Goal: Information Seeking & Learning: Learn about a topic

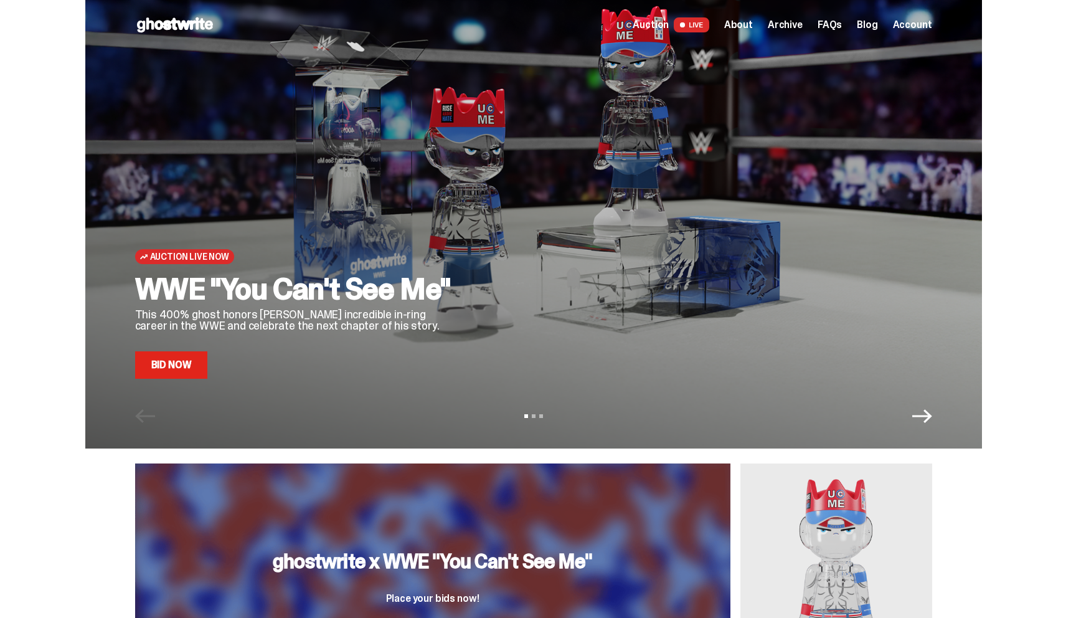
click at [177, 361] on link "Bid Now" at bounding box center [171, 364] width 73 height 27
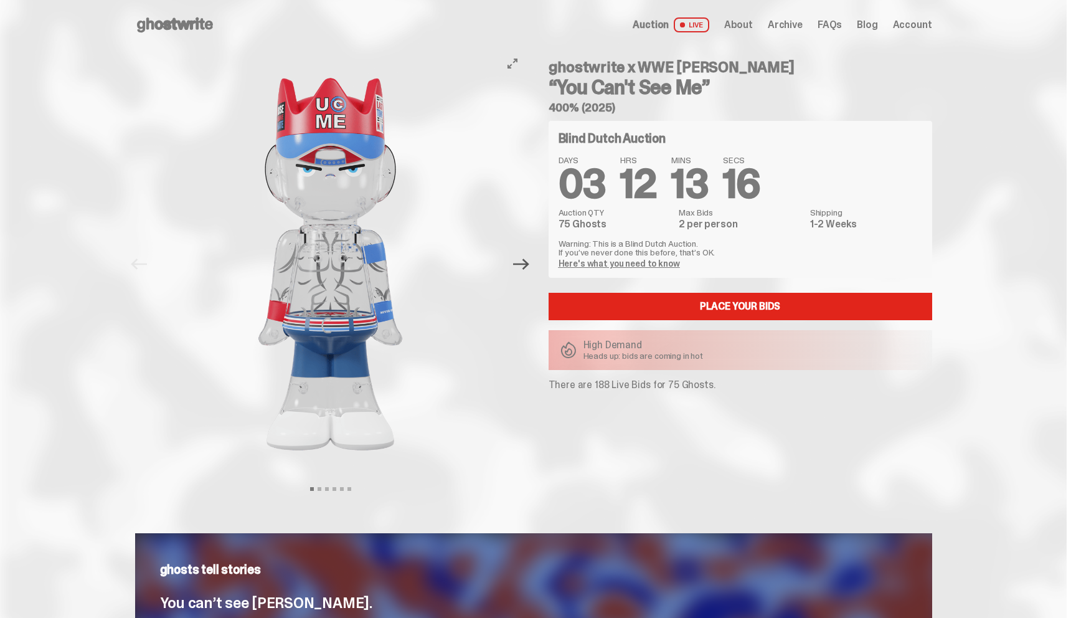
click at [529, 261] on icon "Next" at bounding box center [521, 263] width 16 height 11
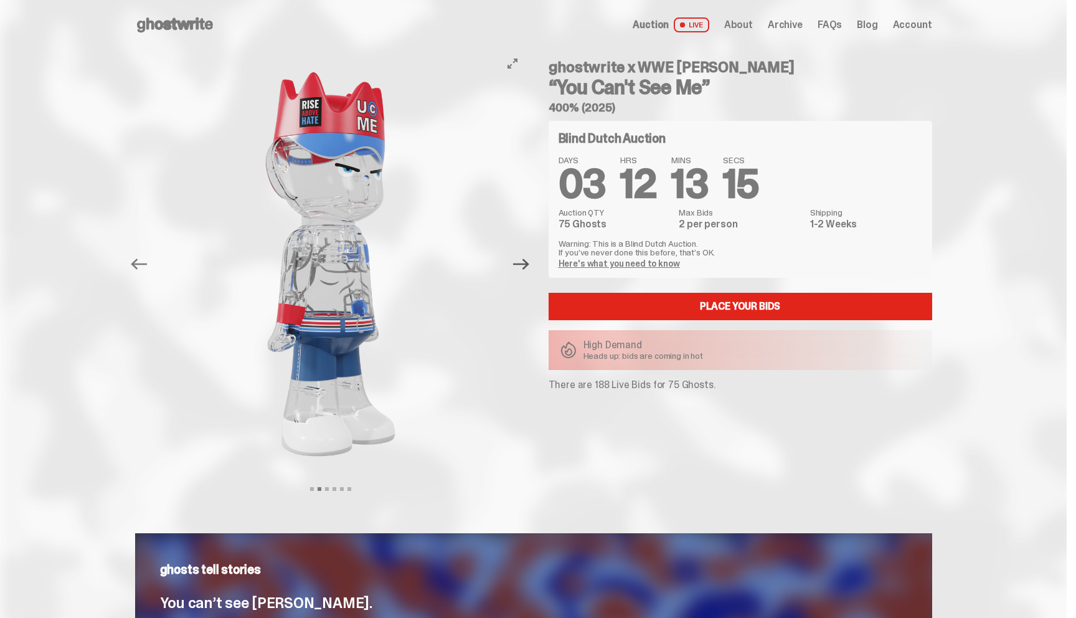
click at [529, 260] on icon "Next" at bounding box center [521, 264] width 16 height 16
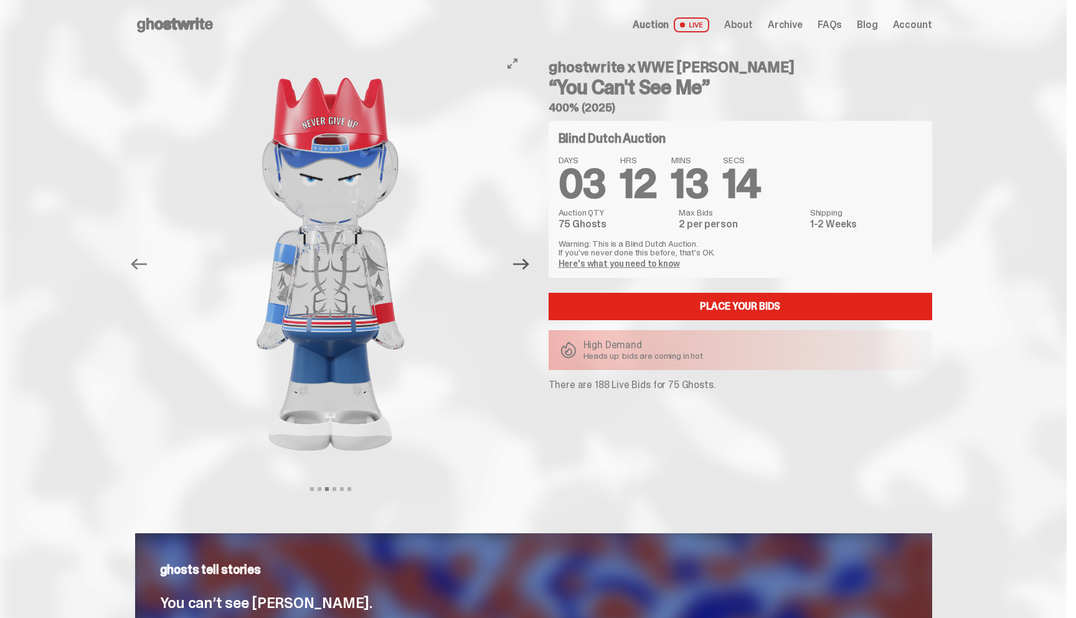
click at [529, 260] on icon "Next" at bounding box center [521, 264] width 16 height 16
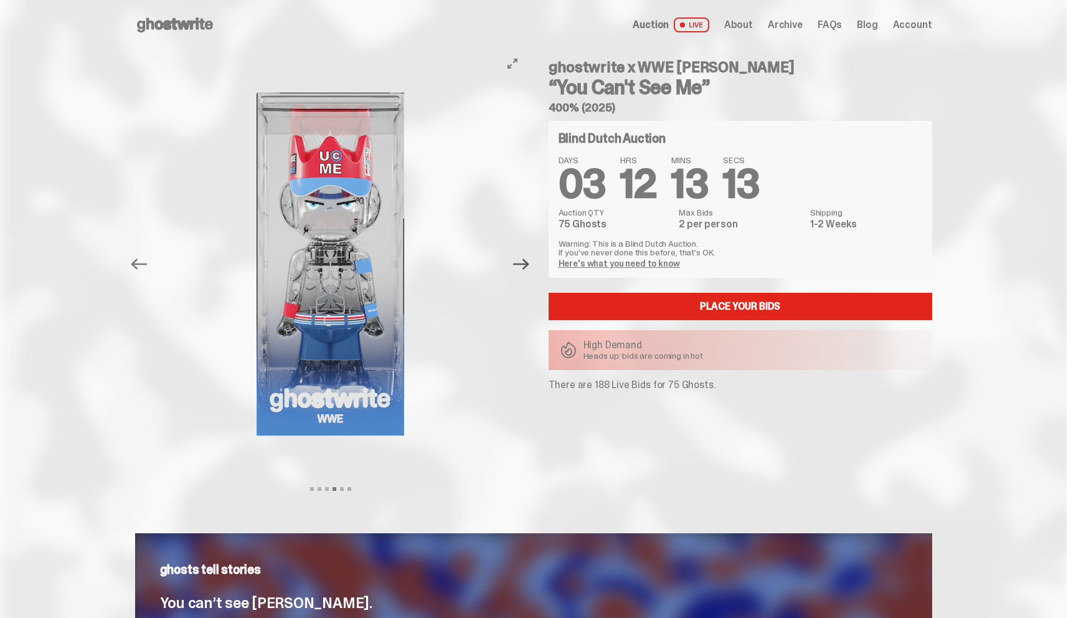
click at [529, 260] on icon "Next" at bounding box center [521, 264] width 16 height 16
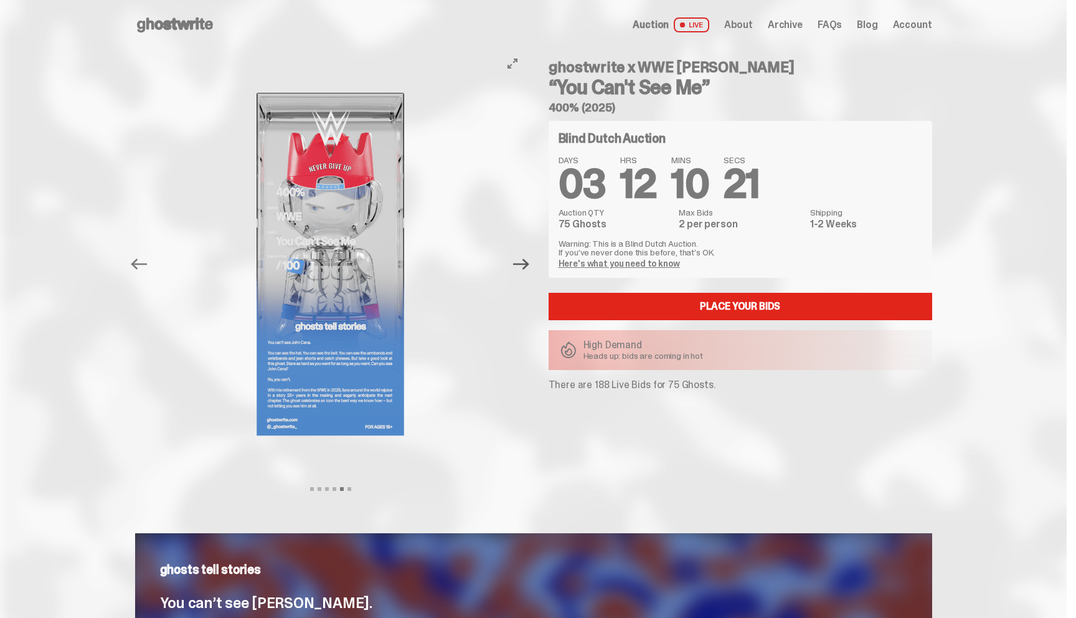
click at [524, 262] on icon "Next" at bounding box center [521, 264] width 16 height 16
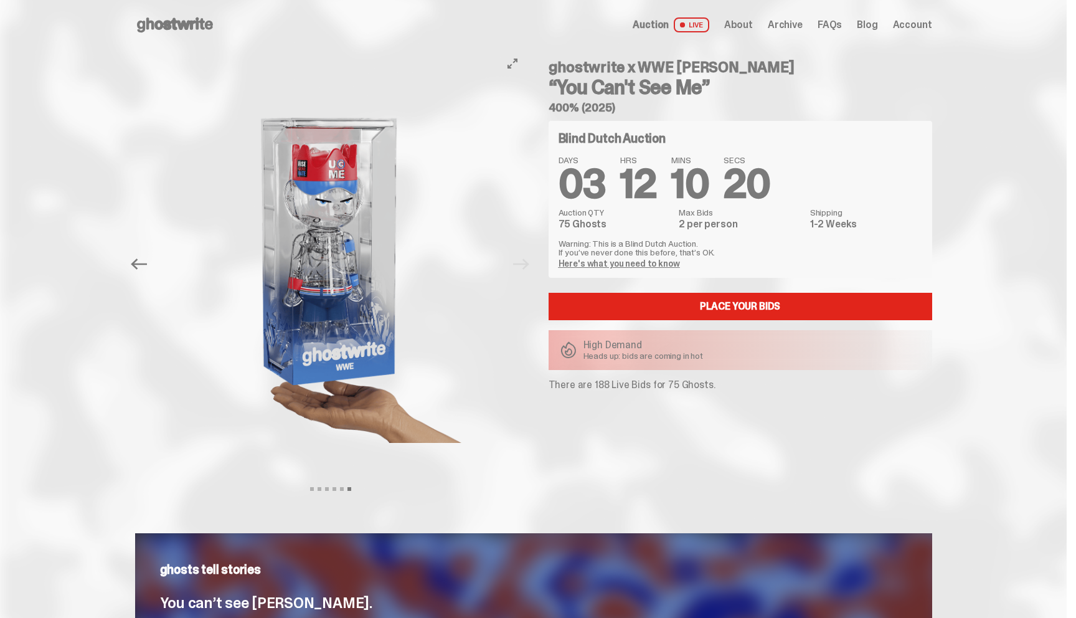
click at [524, 262] on div at bounding box center [330, 264] width 391 height 428
click at [146, 265] on icon "Previous" at bounding box center [139, 264] width 16 height 16
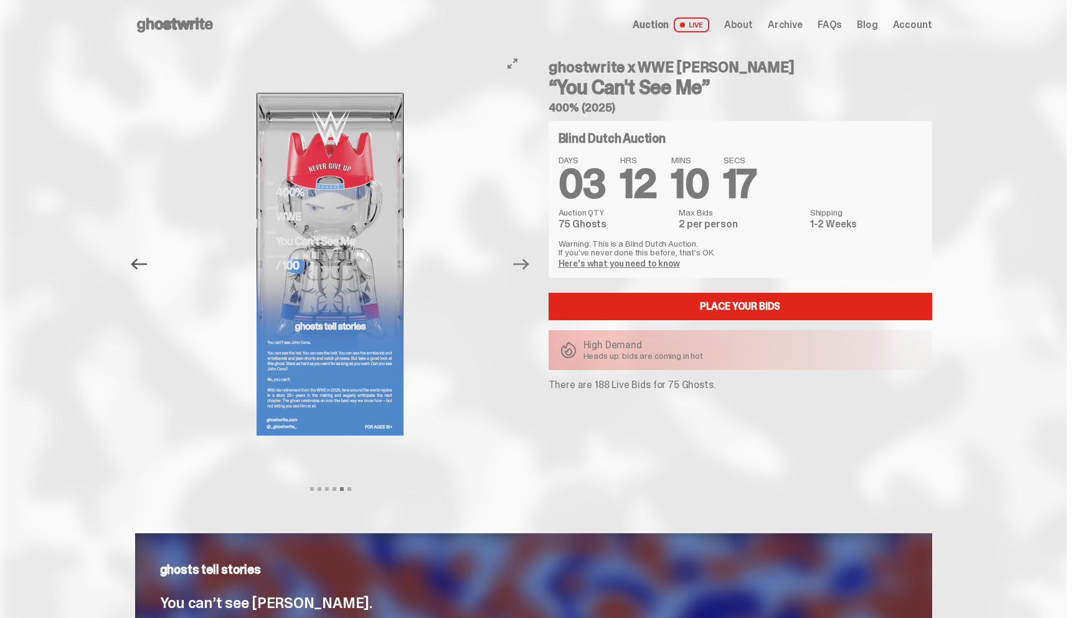
click at [146, 265] on icon "Previous" at bounding box center [139, 264] width 16 height 16
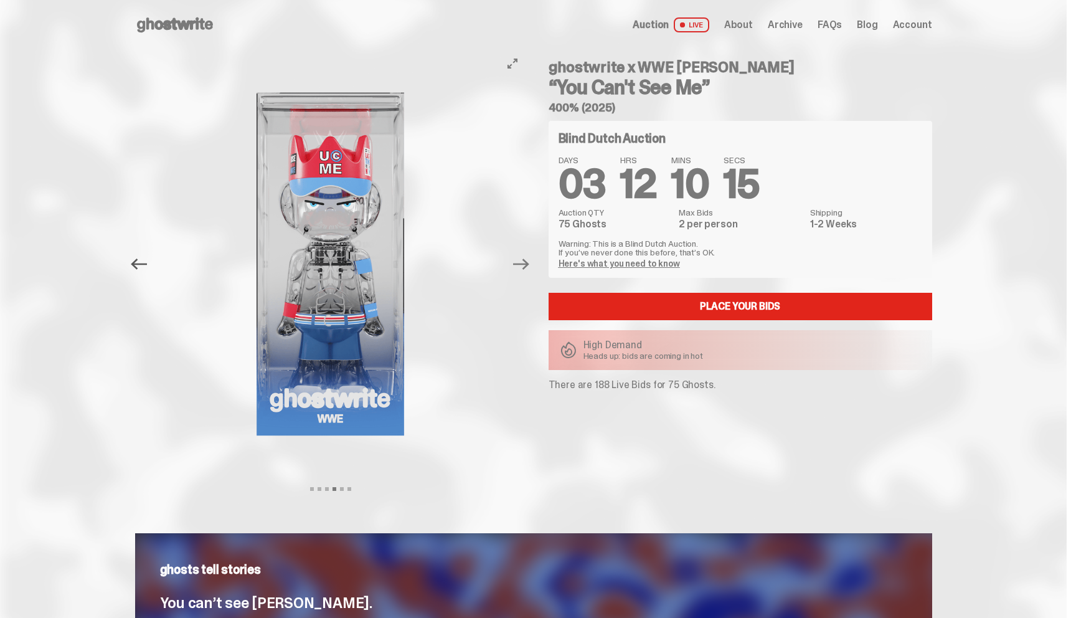
click at [146, 266] on icon "Previous" at bounding box center [139, 264] width 16 height 16
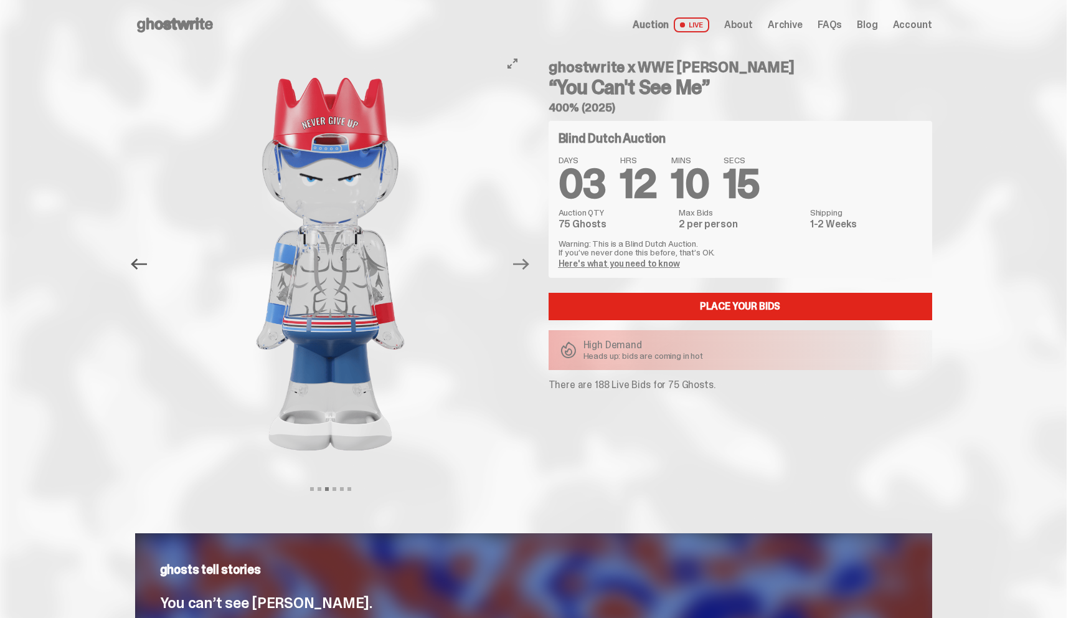
click at [146, 266] on icon "Previous" at bounding box center [139, 264] width 16 height 16
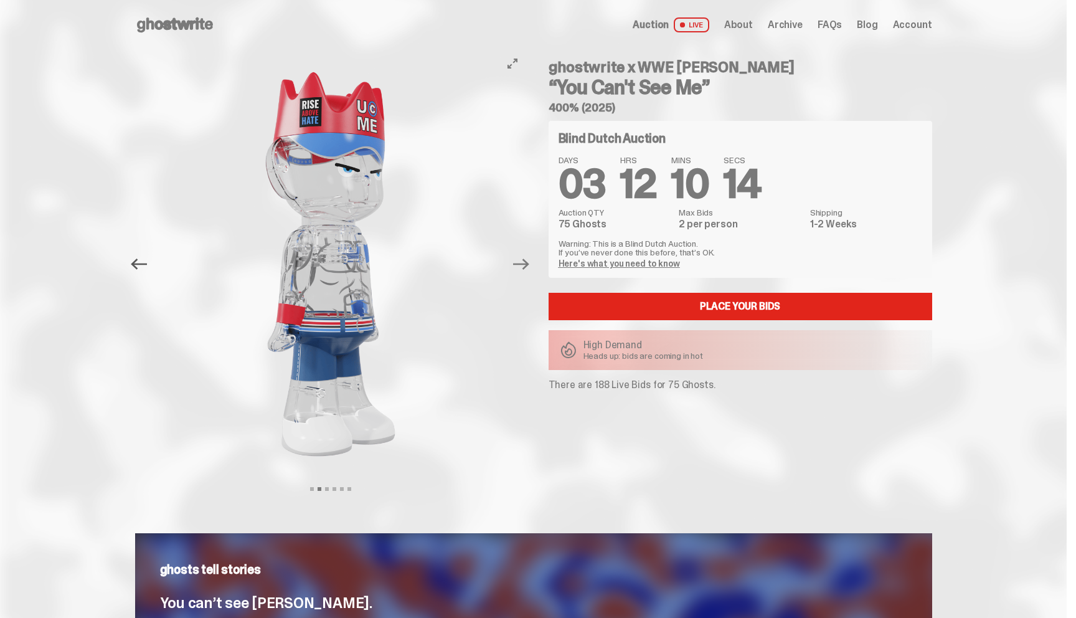
click at [146, 266] on icon "Previous" at bounding box center [139, 264] width 16 height 16
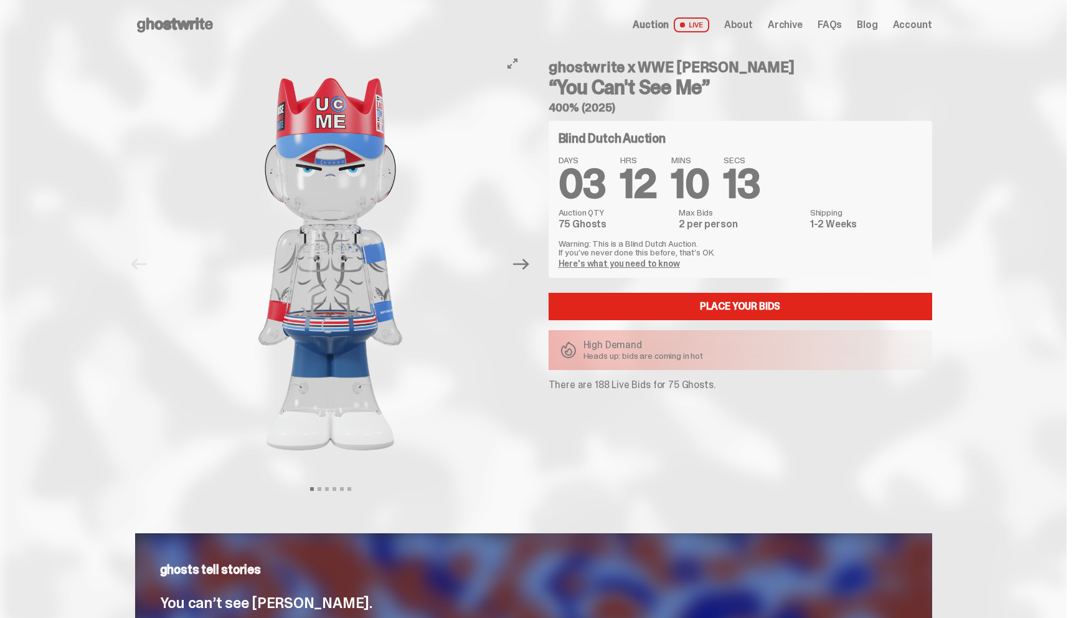
click at [146, 266] on div at bounding box center [330, 264] width 391 height 428
click at [533, 273] on button "Next" at bounding box center [521, 263] width 27 height 27
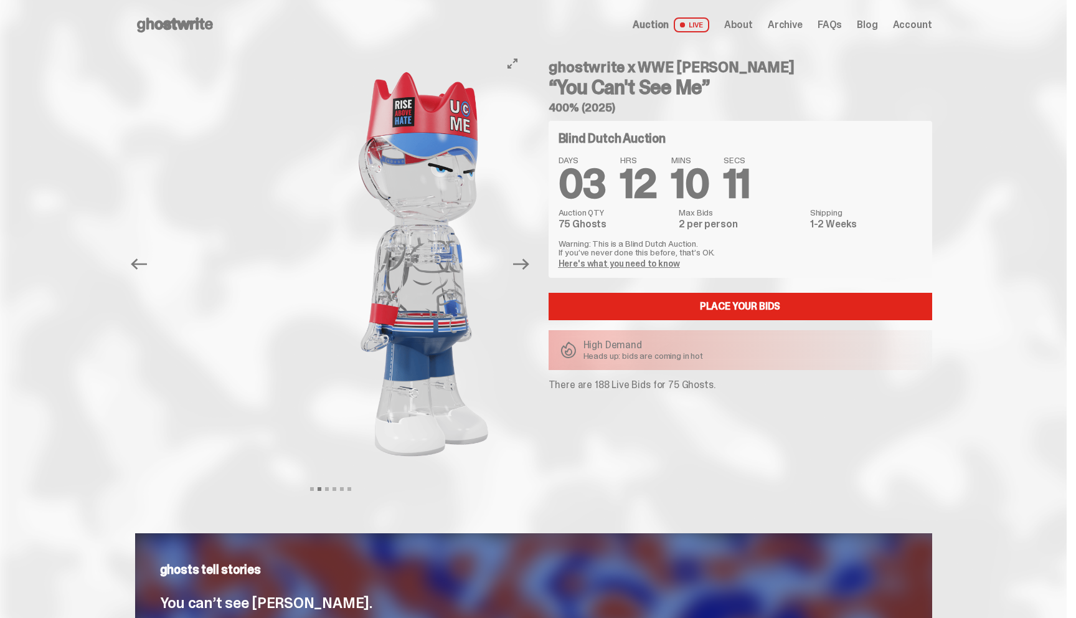
click at [533, 273] on button "Next" at bounding box center [521, 263] width 27 height 27
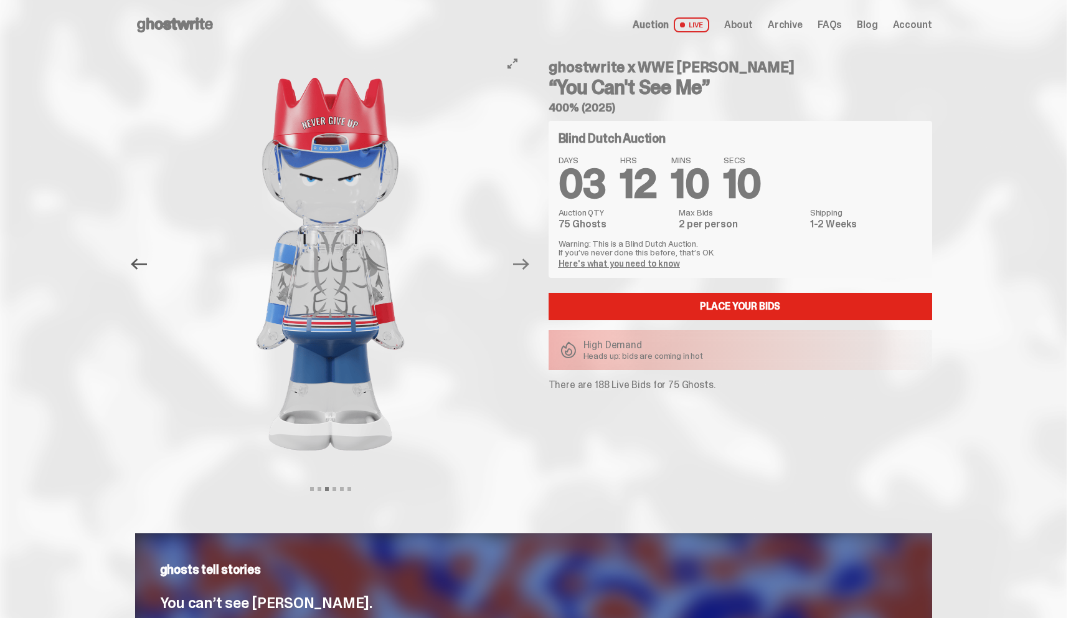
click at [140, 266] on icon "Previous" at bounding box center [139, 263] width 16 height 11
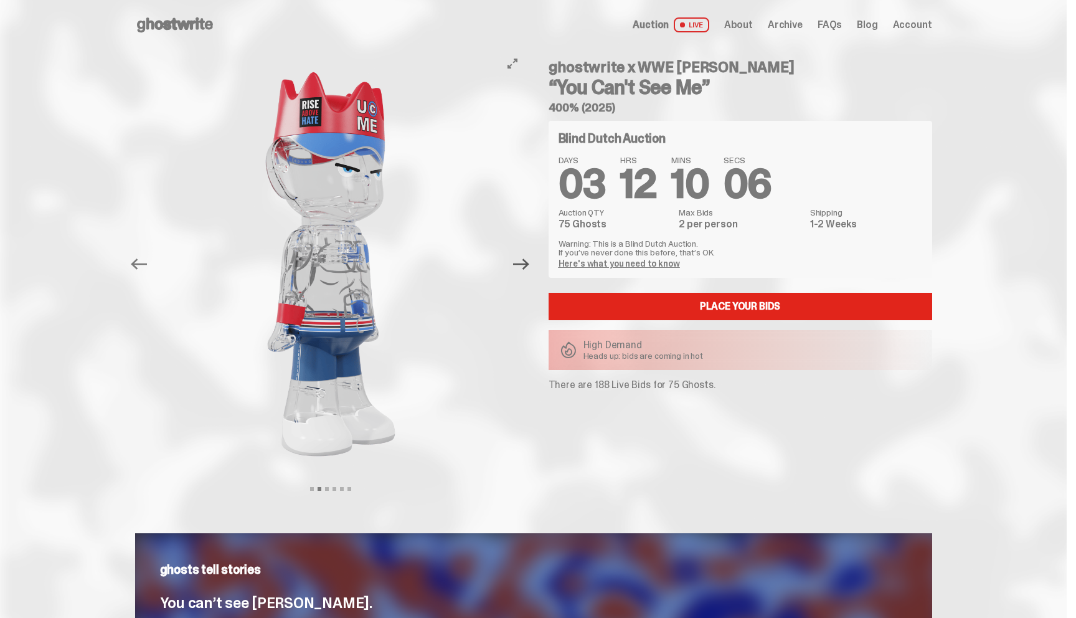
click at [526, 258] on icon "Next" at bounding box center [521, 264] width 16 height 16
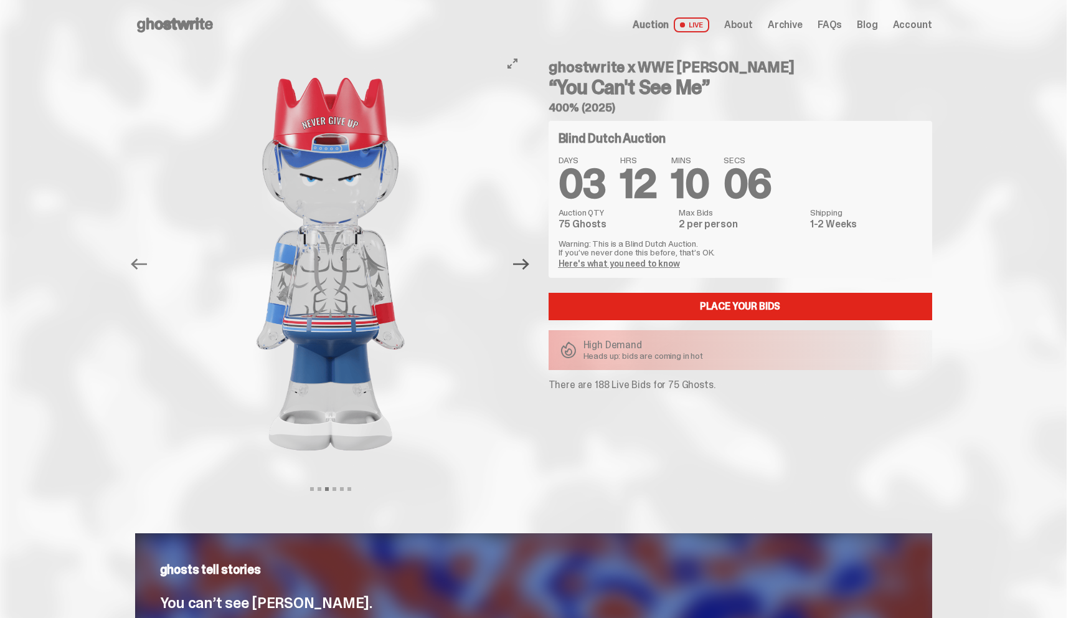
click at [526, 258] on icon "Next" at bounding box center [521, 264] width 16 height 16
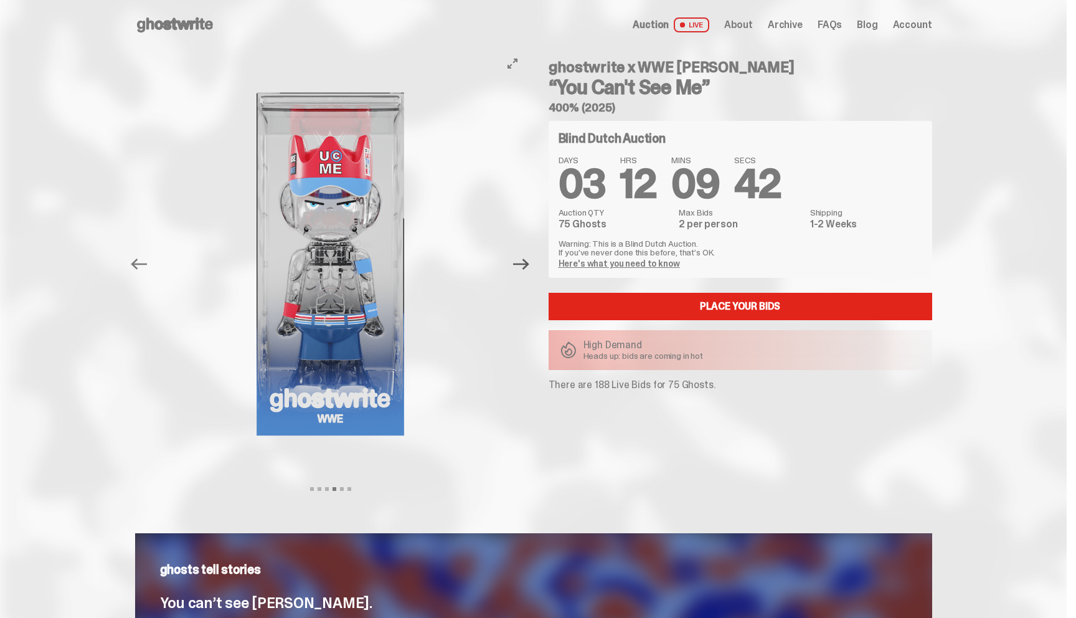
click at [529, 263] on icon "Next" at bounding box center [521, 263] width 16 height 11
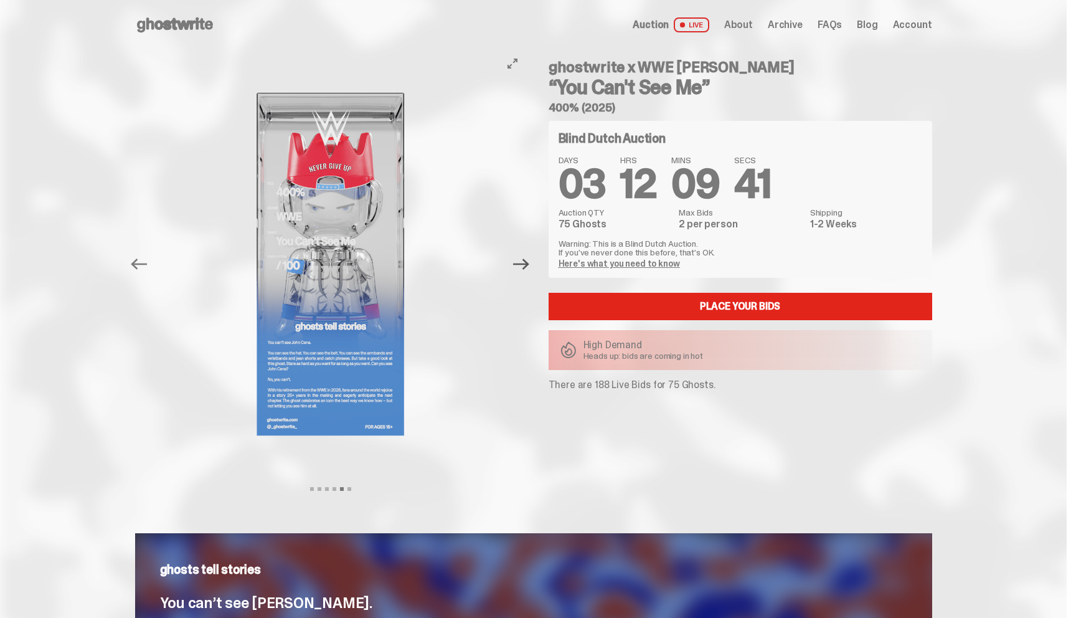
click at [529, 262] on icon "Next" at bounding box center [521, 264] width 16 height 16
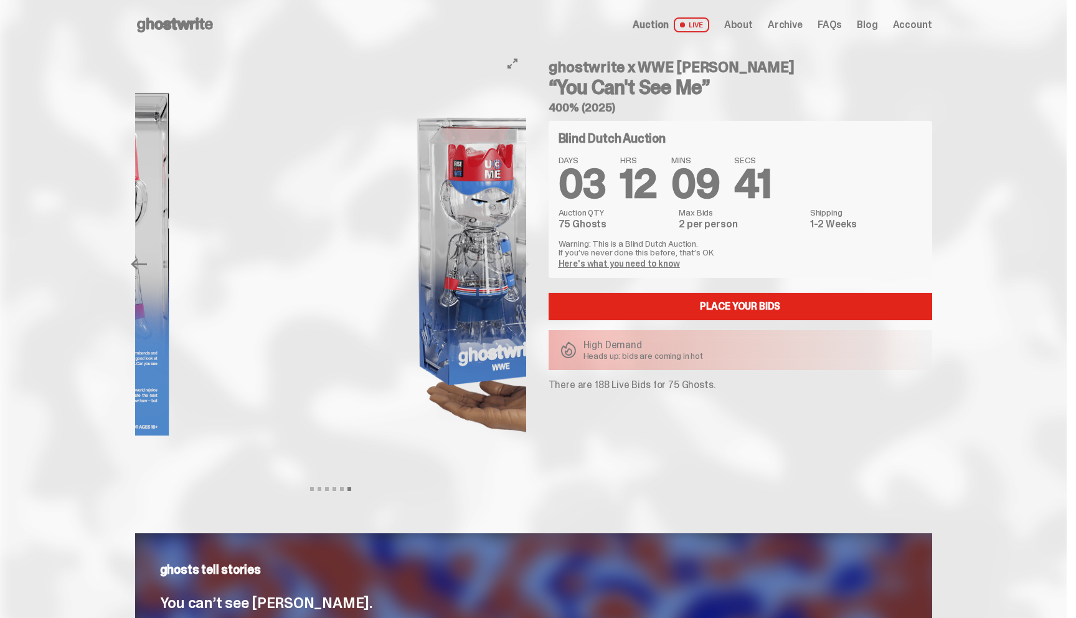
click at [529, 262] on img at bounding box center [486, 264] width 342 height 428
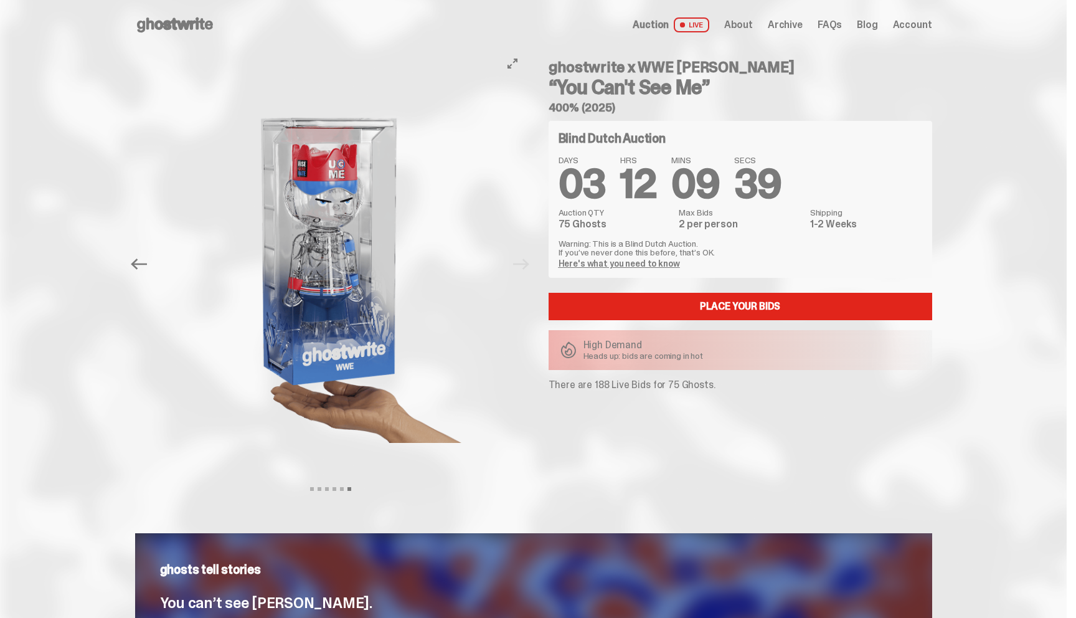
click at [143, 273] on button "Previous" at bounding box center [139, 263] width 27 height 27
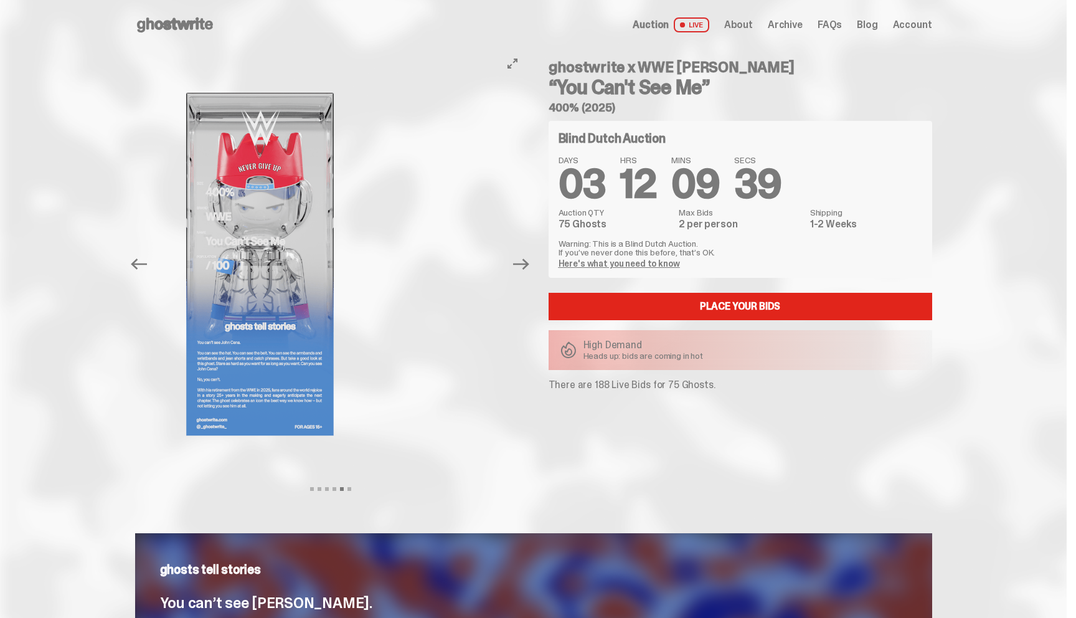
click at [143, 273] on button "Previous" at bounding box center [139, 263] width 27 height 27
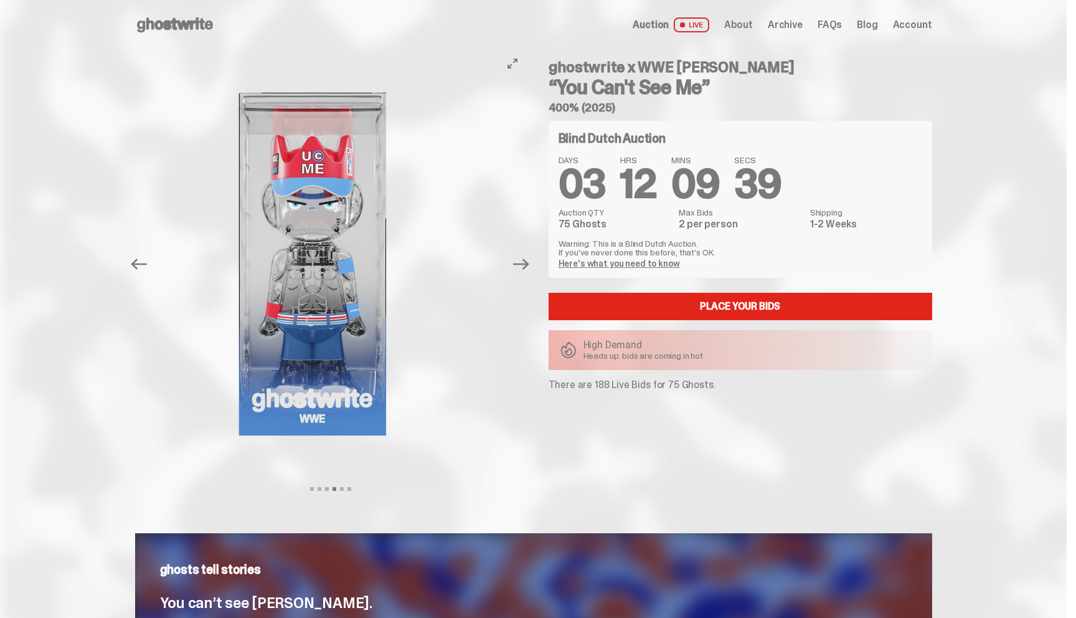
click at [143, 273] on button "Previous" at bounding box center [139, 263] width 27 height 27
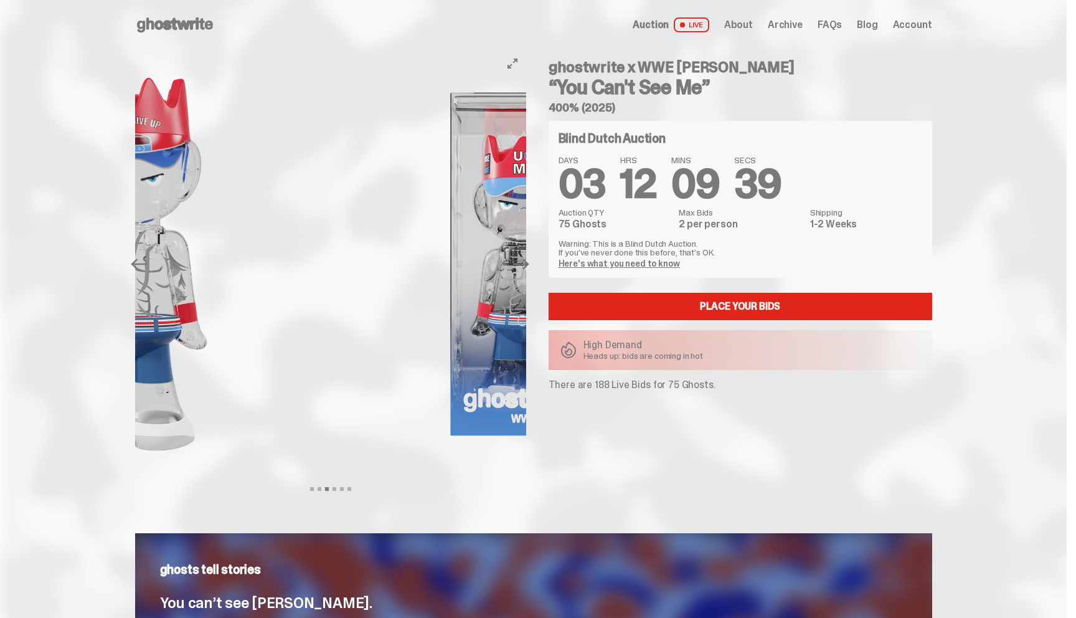
click at [143, 273] on button "Previous" at bounding box center [139, 263] width 27 height 27
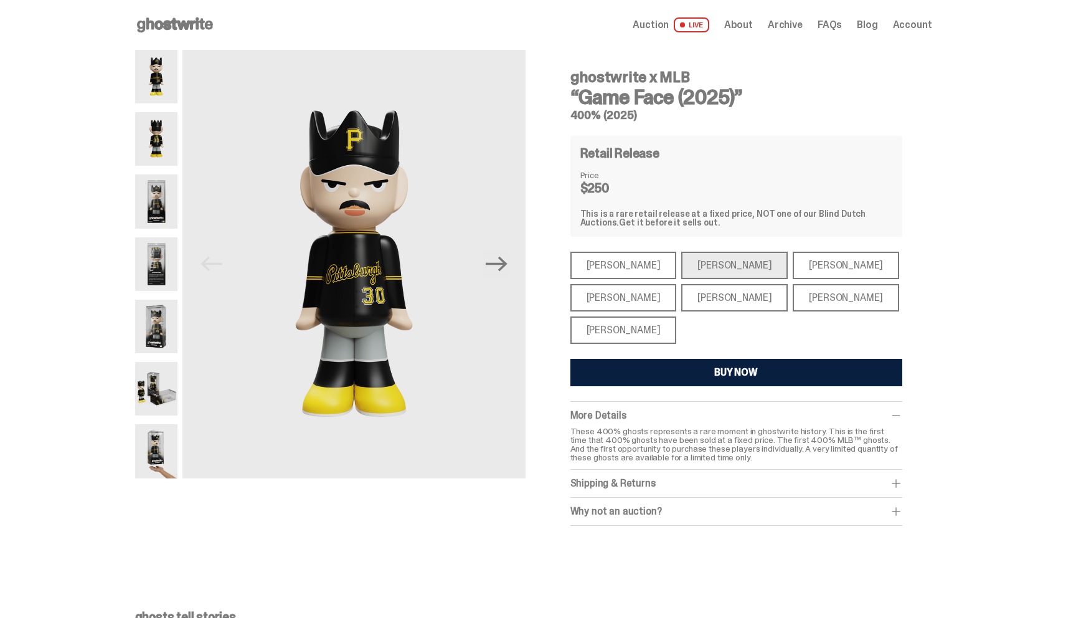
click at [191, 23] on use at bounding box center [175, 24] width 76 height 15
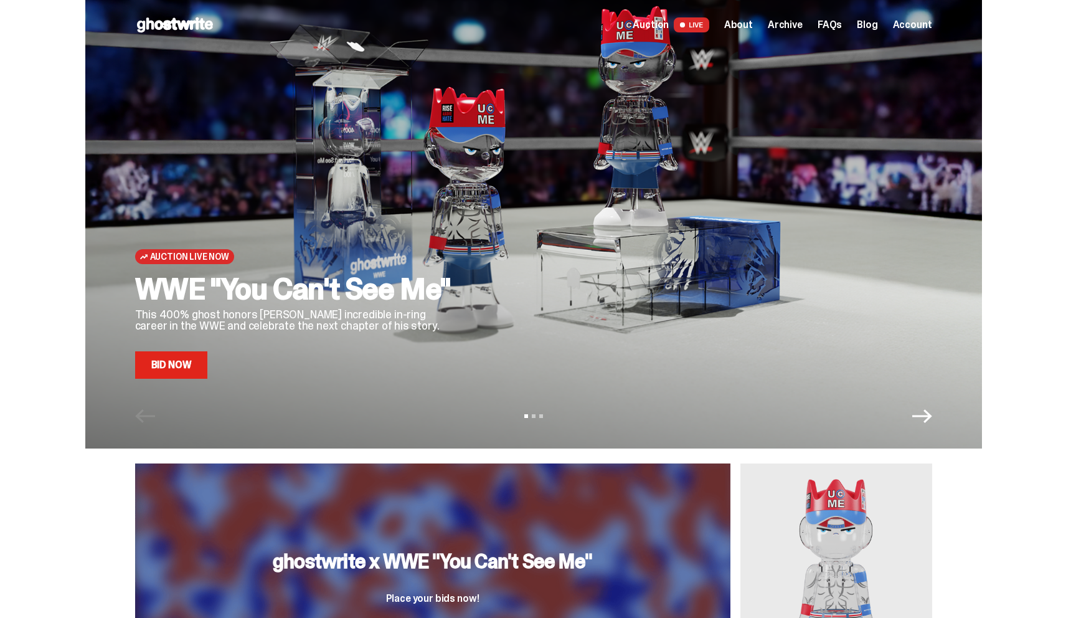
click at [791, 24] on span "Archive" at bounding box center [785, 25] width 35 height 10
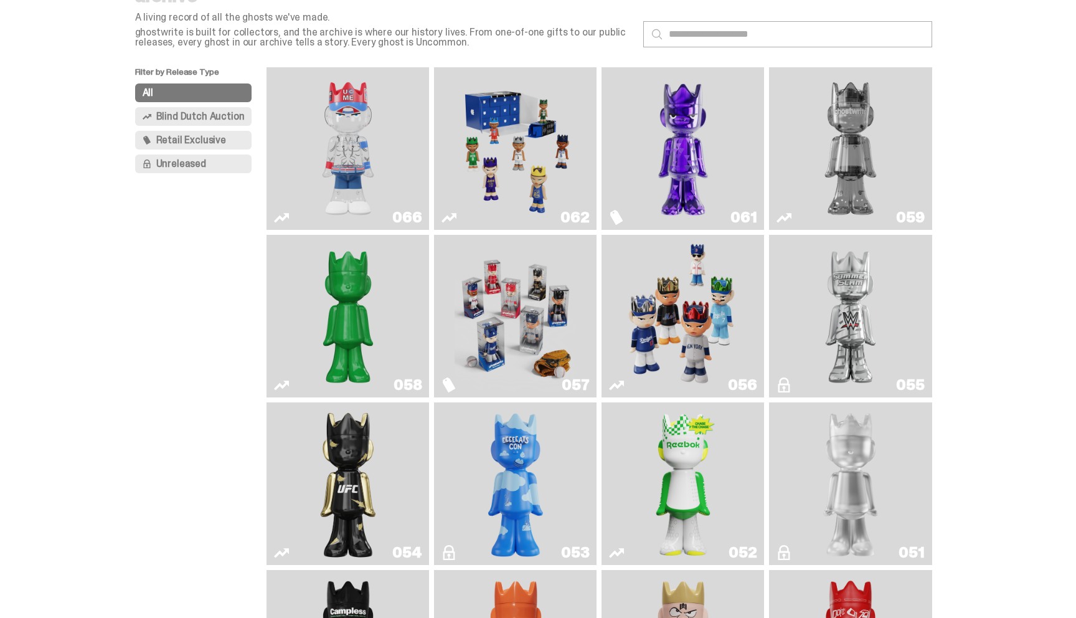
scroll to position [62, 0]
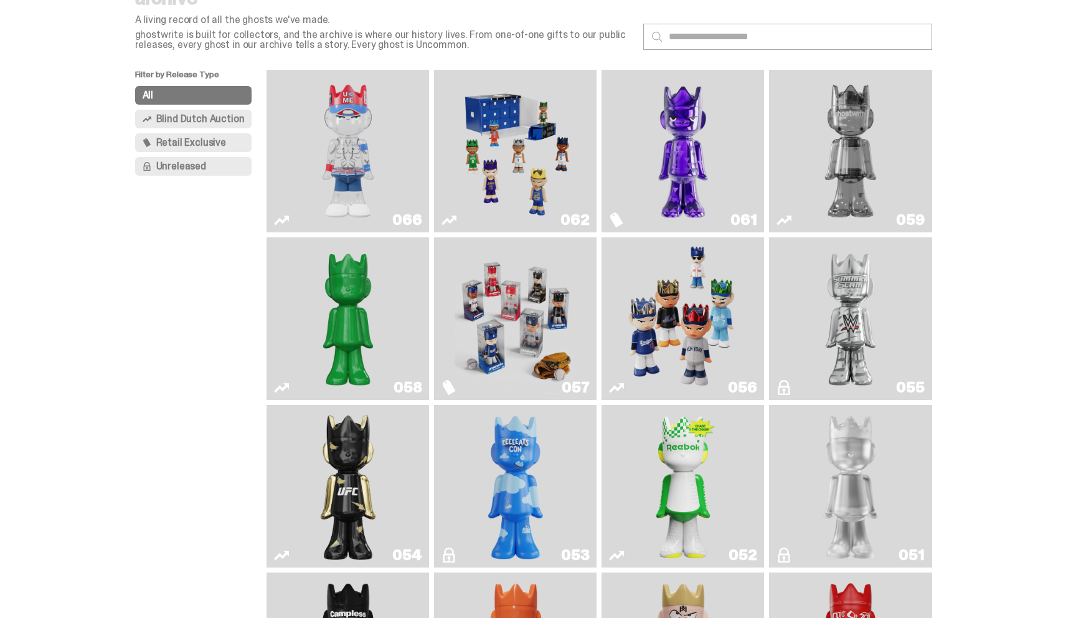
click at [855, 145] on img "Two" at bounding box center [850, 151] width 122 height 153
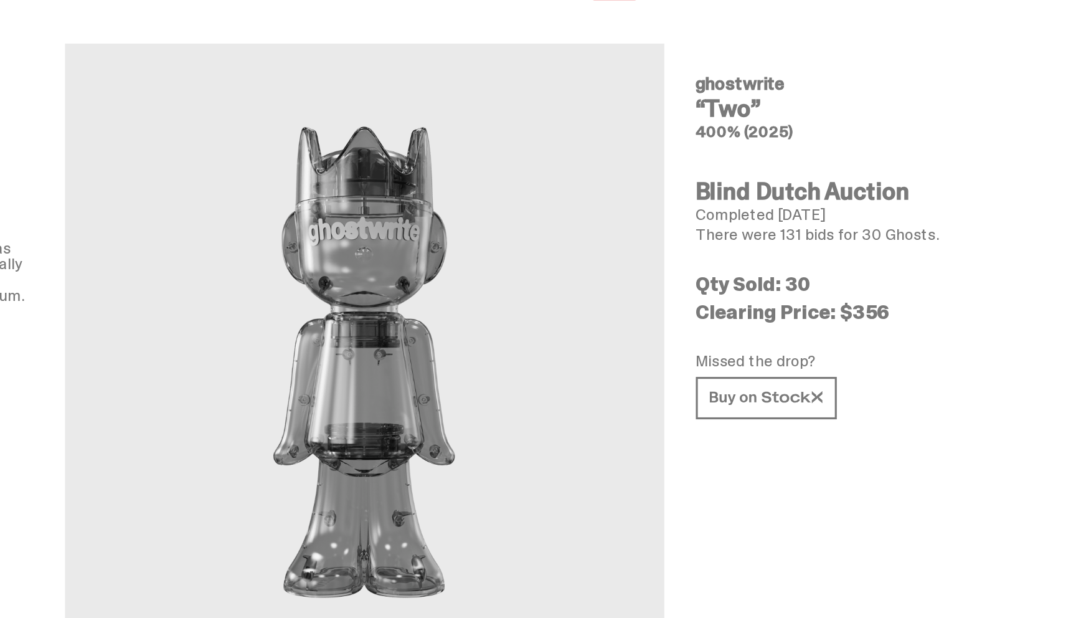
drag, startPoint x: 838, startPoint y: 230, endPoint x: 864, endPoint y: 230, distance: 26.2
click at [864, 230] on p "Clearing Price: $356" at bounding box center [832, 229] width 179 height 12
click at [867, 256] on p "Missed the drop?" at bounding box center [832, 260] width 179 height 10
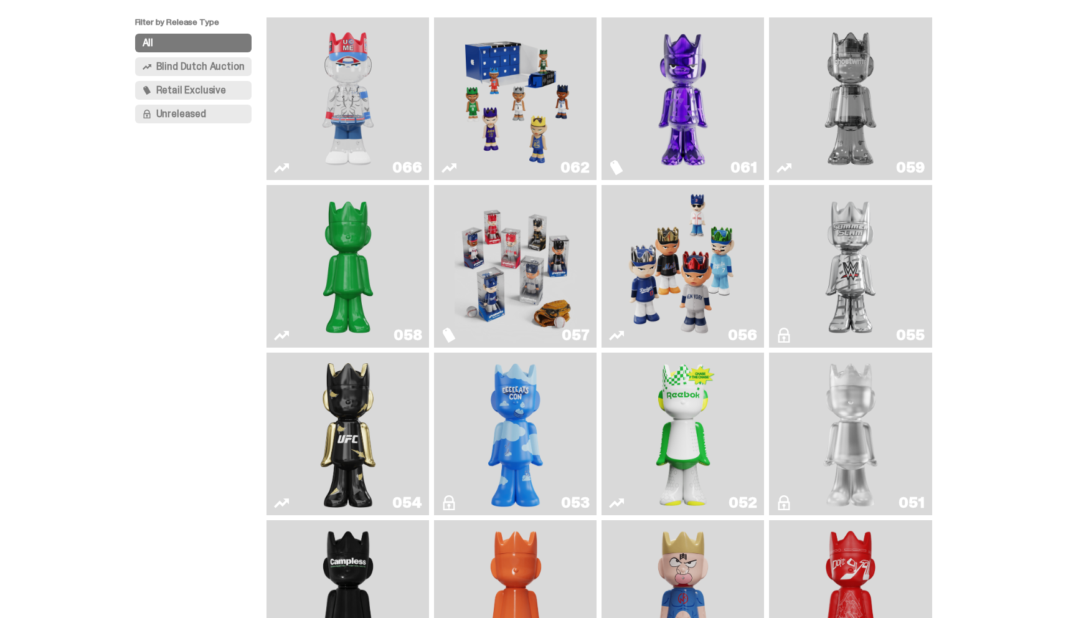
scroll to position [106, 0]
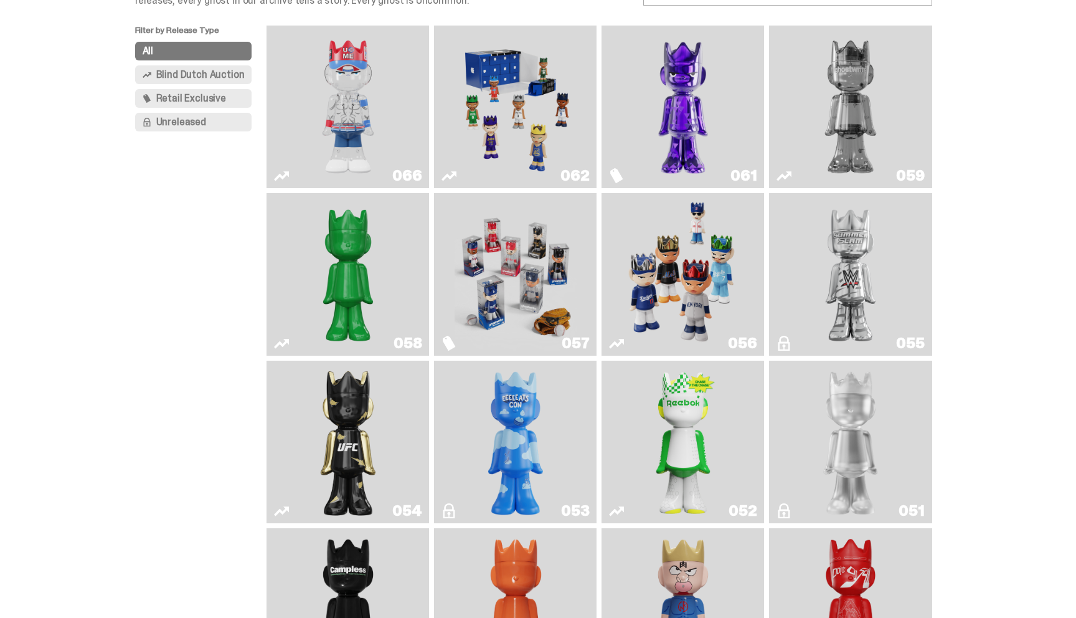
click at [851, 107] on img "Two" at bounding box center [850, 107] width 122 height 153
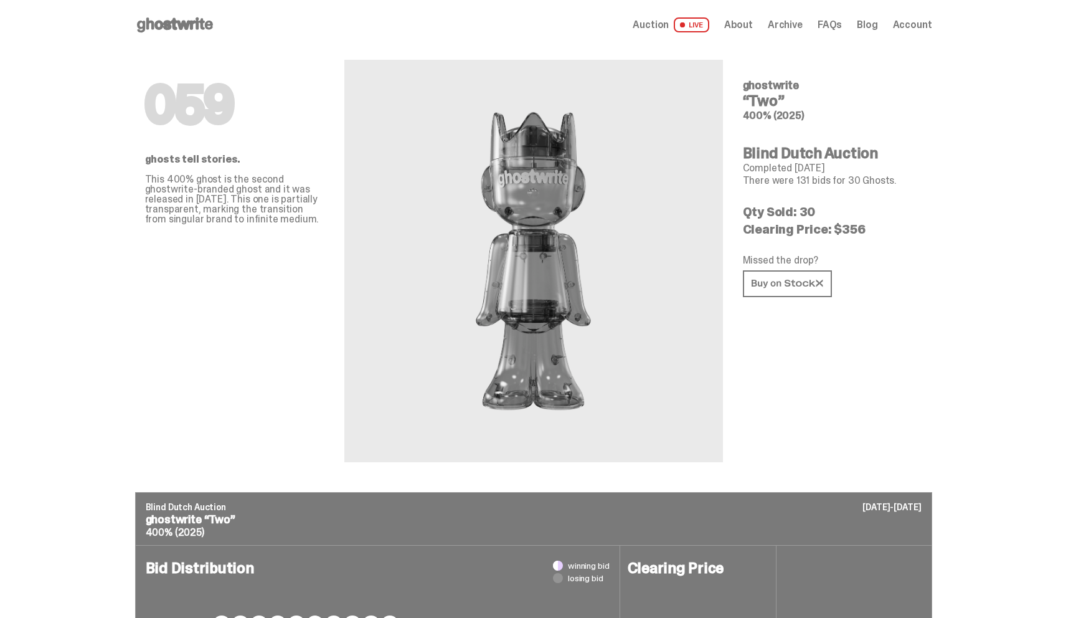
drag, startPoint x: 834, startPoint y: 227, endPoint x: 869, endPoint y: 228, distance: 34.9
click at [869, 228] on p "Clearing Price: $356" at bounding box center [832, 229] width 179 height 12
click at [661, 23] on span "Auction" at bounding box center [651, 25] width 36 height 10
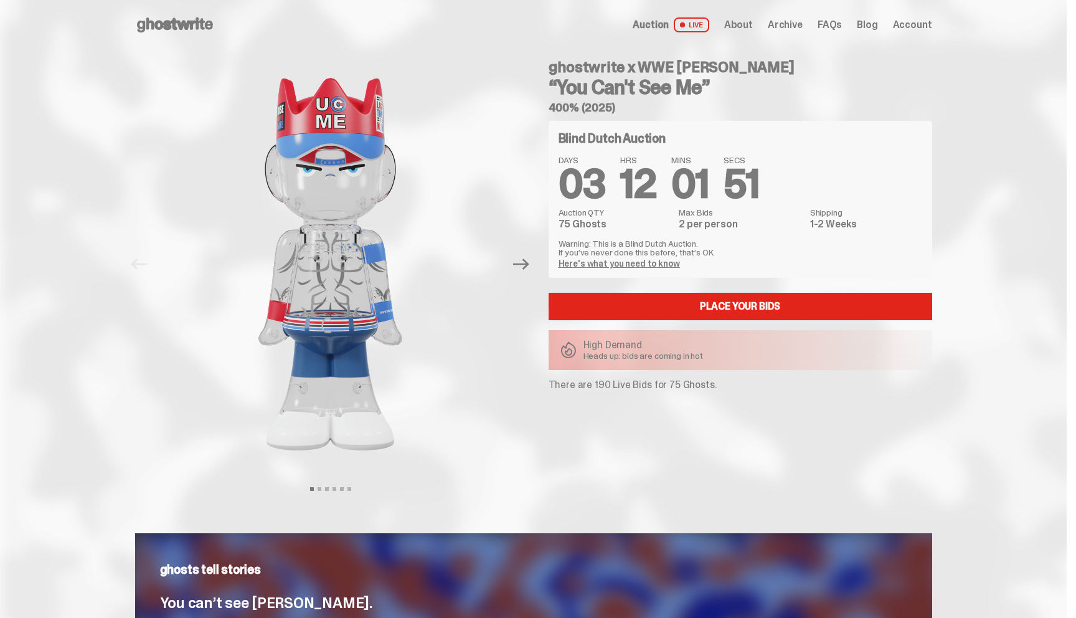
click at [793, 21] on span "Archive" at bounding box center [785, 25] width 35 height 10
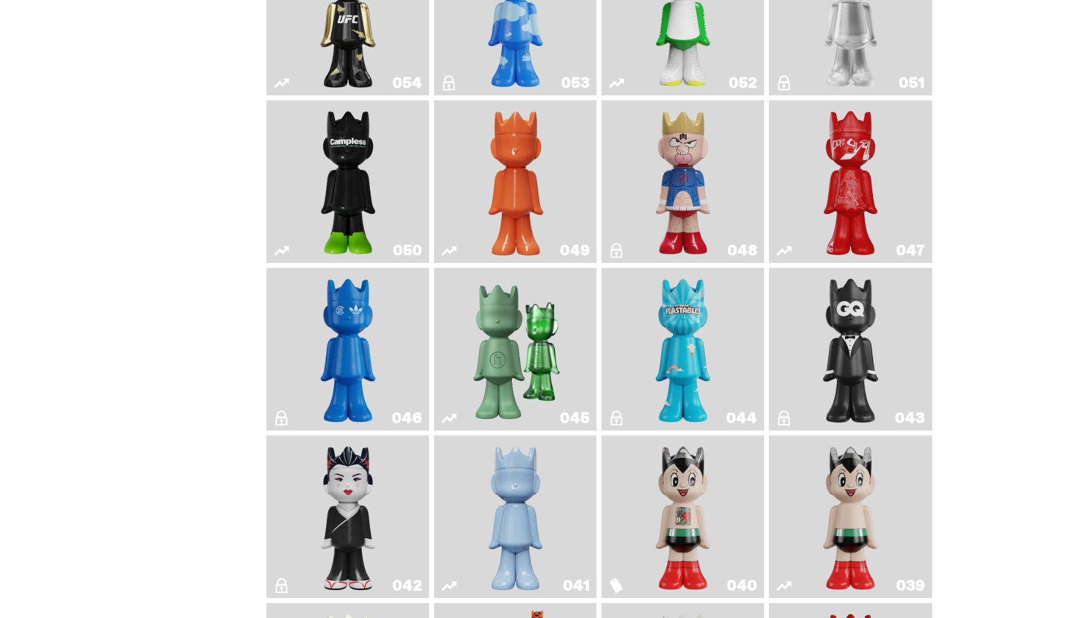
scroll to position [545, 0]
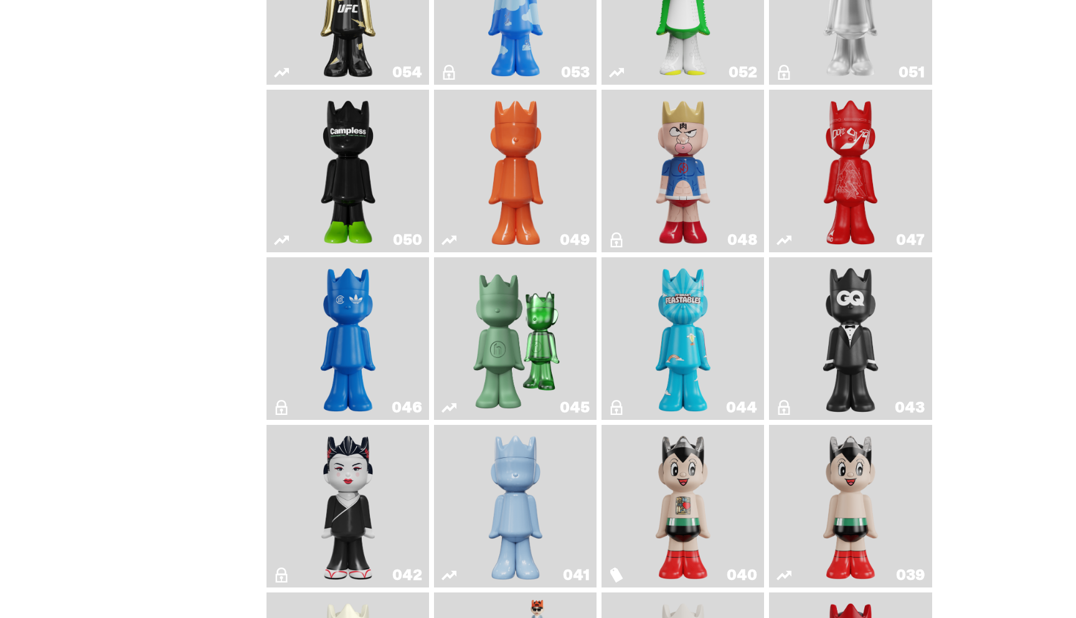
click at [342, 166] on img "Campless" at bounding box center [348, 171] width 66 height 153
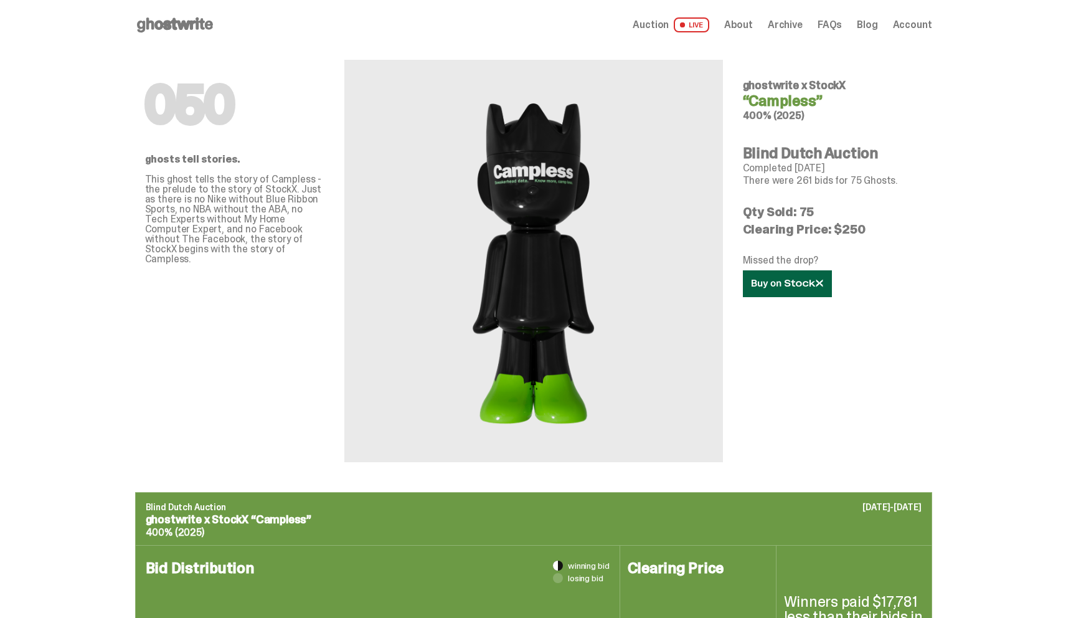
click at [765, 275] on link at bounding box center [787, 283] width 89 height 27
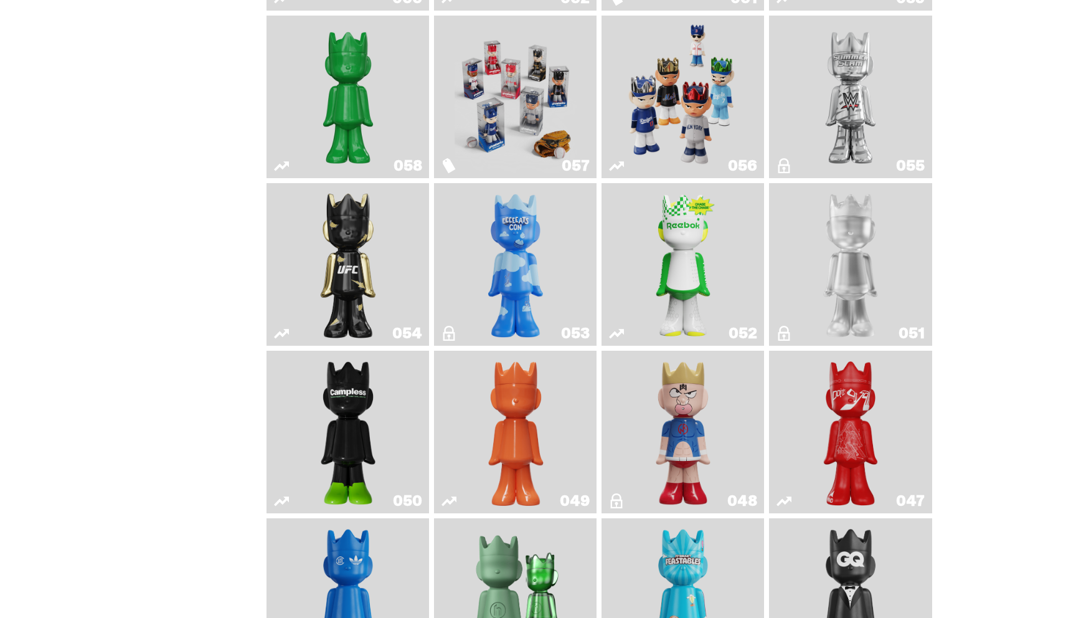
scroll to position [270, 0]
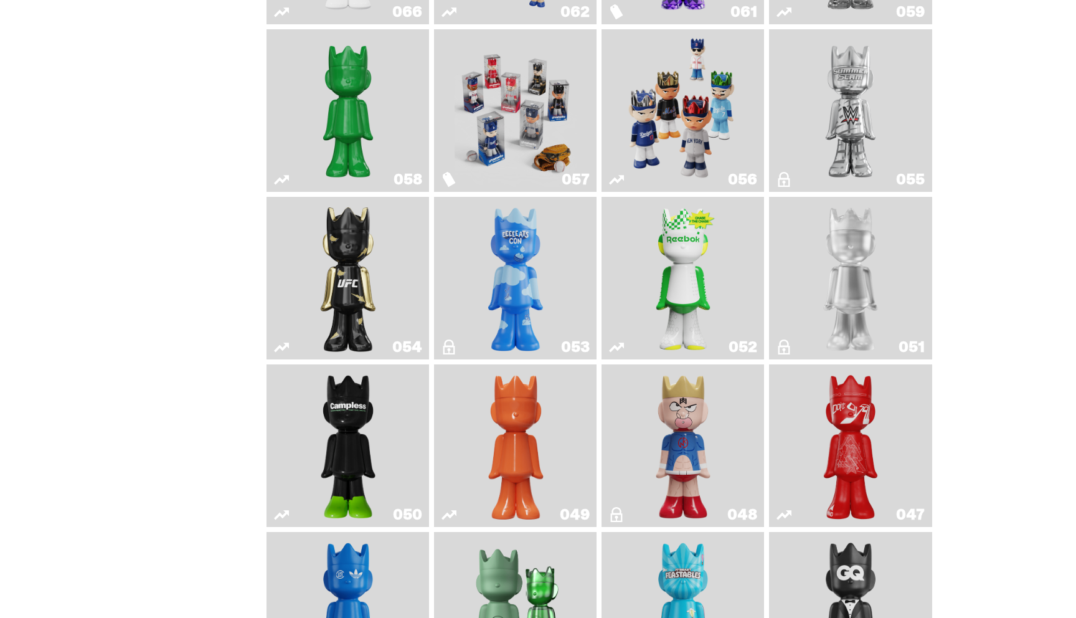
click at [689, 246] on img "Court Victory" at bounding box center [683, 278] width 66 height 153
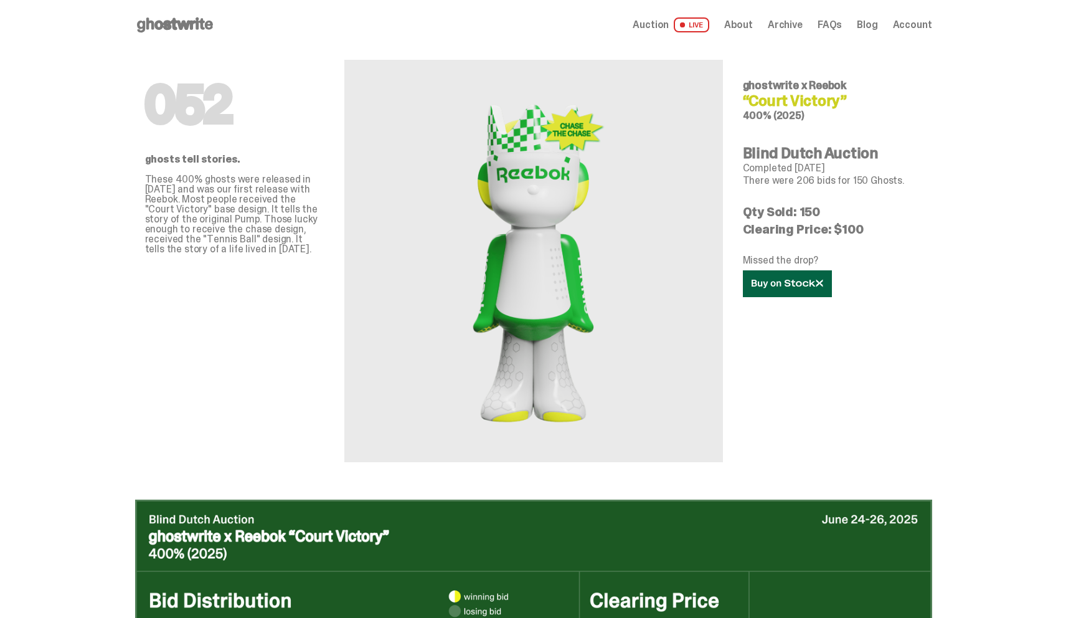
click at [780, 286] on icon at bounding box center [788, 283] width 72 height 9
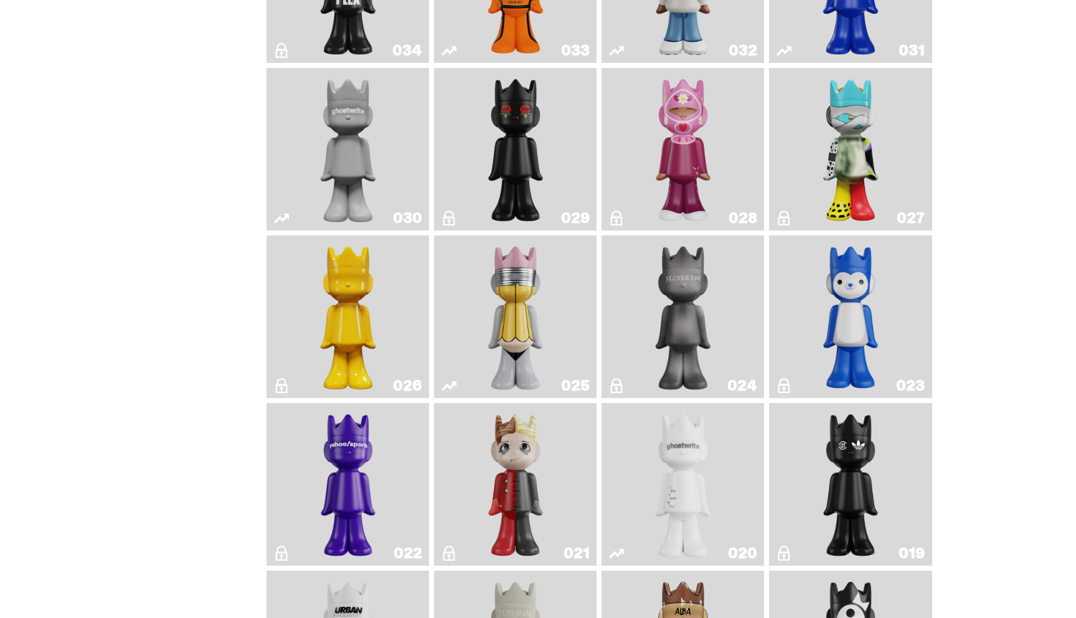
scroll to position [1403, 0]
click at [512, 314] on img "No. 2 Pencil" at bounding box center [516, 317] width 86 height 153
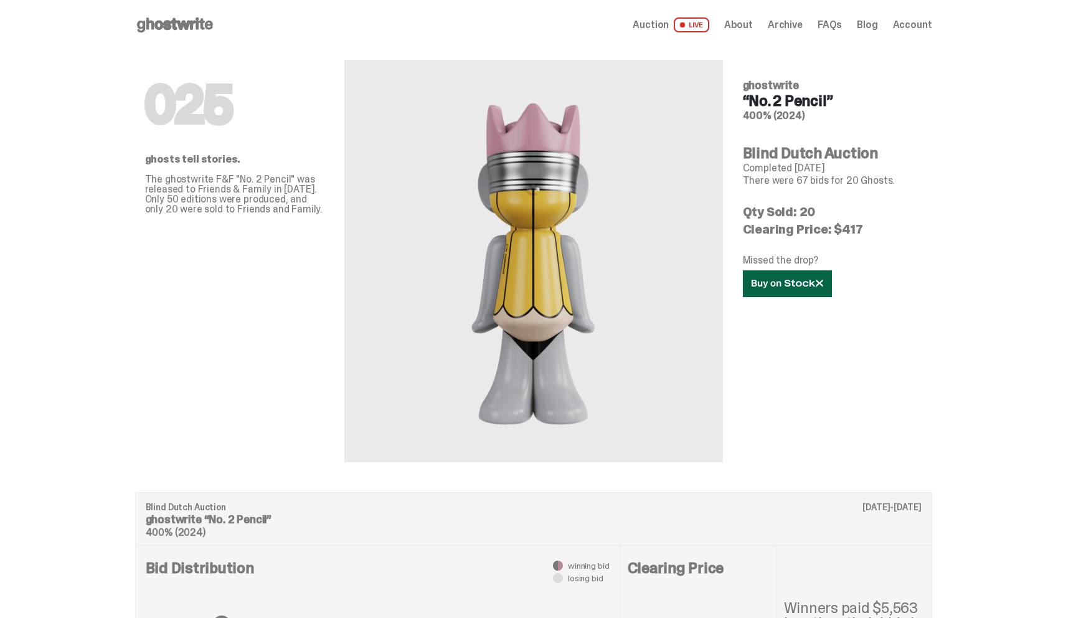
click at [773, 279] on icon at bounding box center [788, 283] width 72 height 9
click at [167, 24] on use at bounding box center [175, 24] width 76 height 15
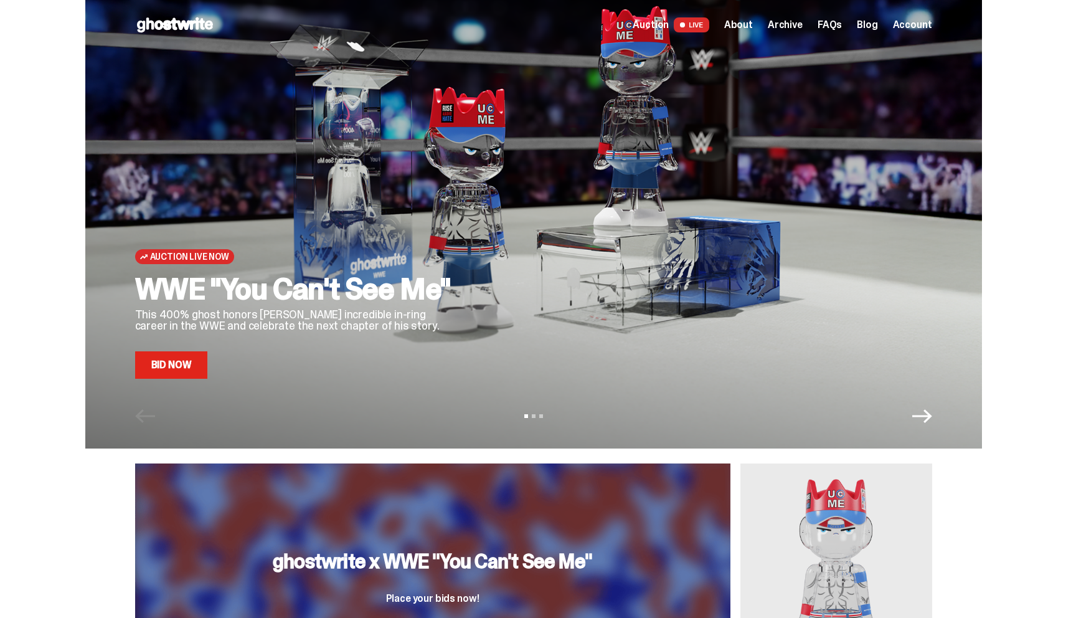
click at [799, 26] on span "Archive" at bounding box center [785, 25] width 35 height 10
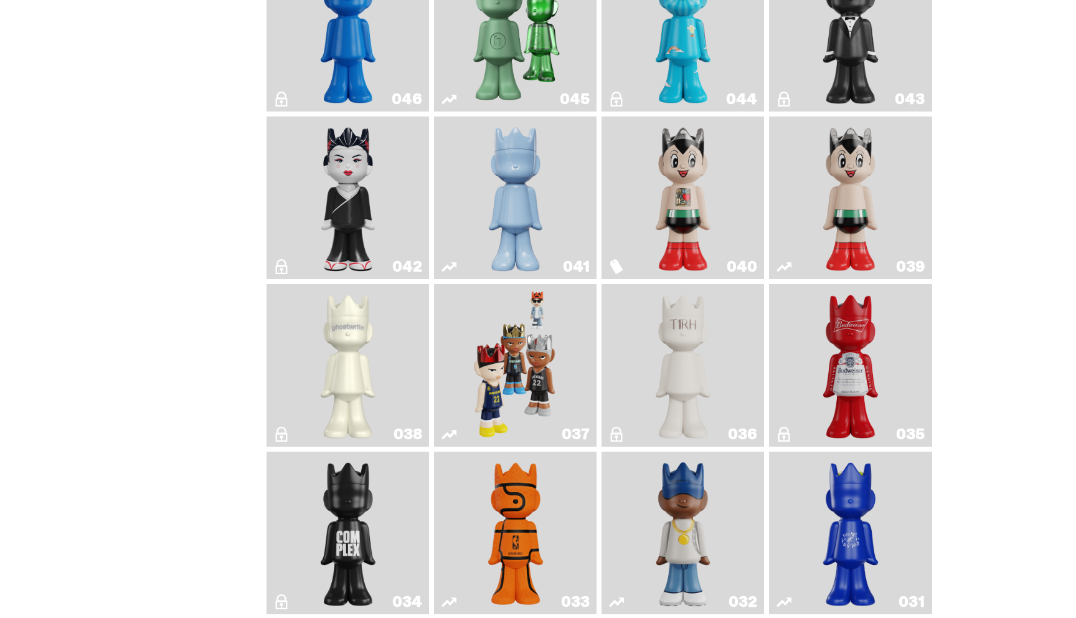
scroll to position [867, 0]
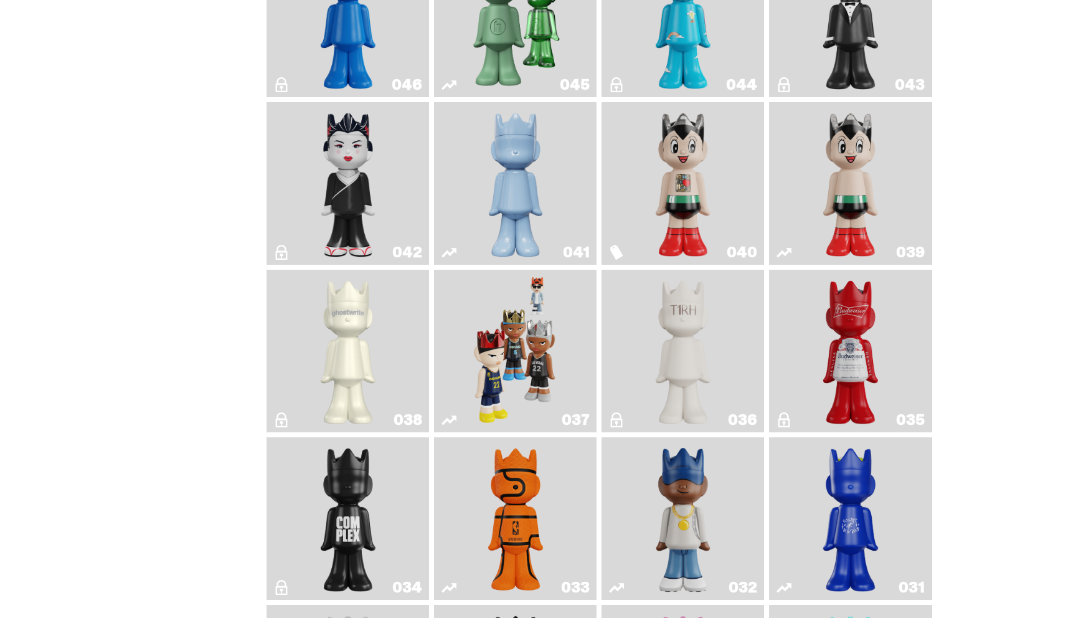
click at [859, 192] on img "Astro Boy" at bounding box center [851, 183] width 66 height 153
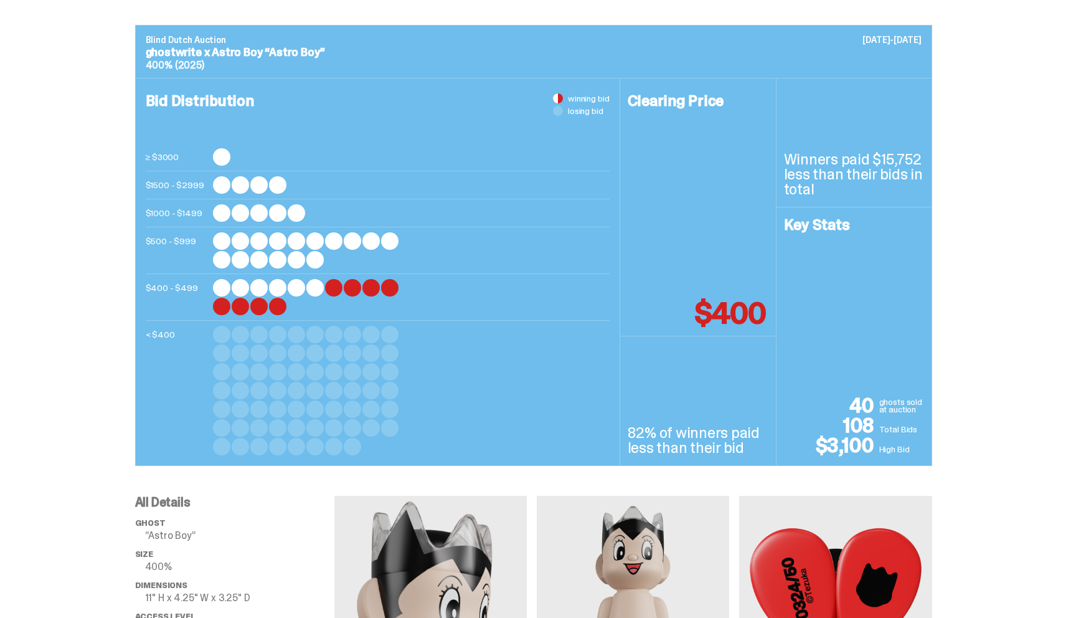
scroll to position [531, 0]
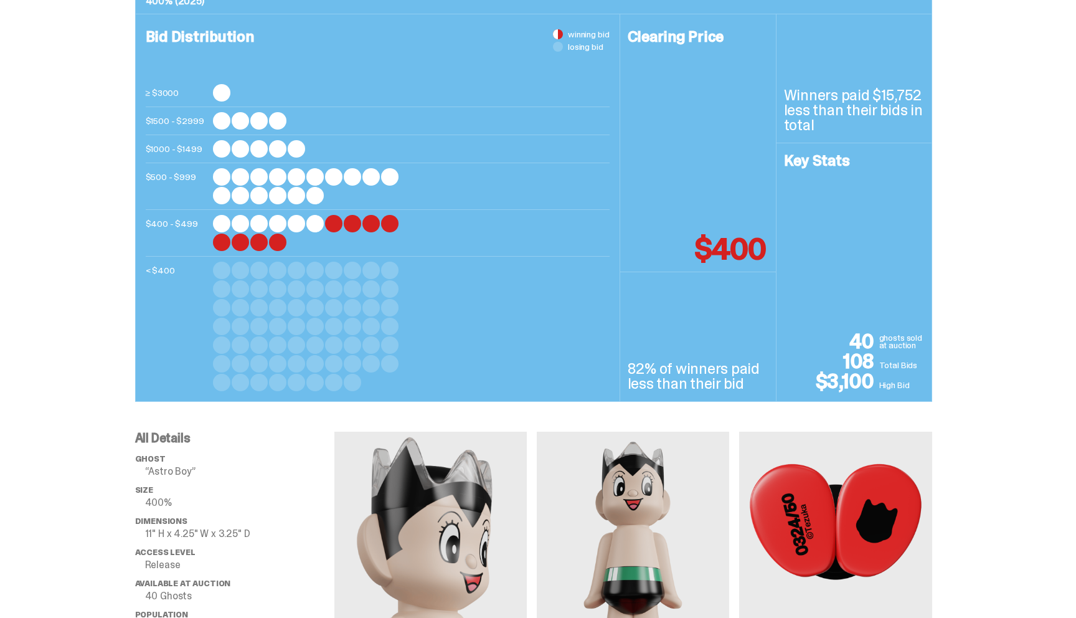
drag, startPoint x: 833, startPoint y: 359, endPoint x: 956, endPoint y: 359, distance: 122.7
click at [956, 359] on div "Blind Dutch Auction [DATE]-[DATE] ghostwrite x Astro Boy “Astro Boy” 400% (2025…" at bounding box center [533, 181] width 1067 height 441
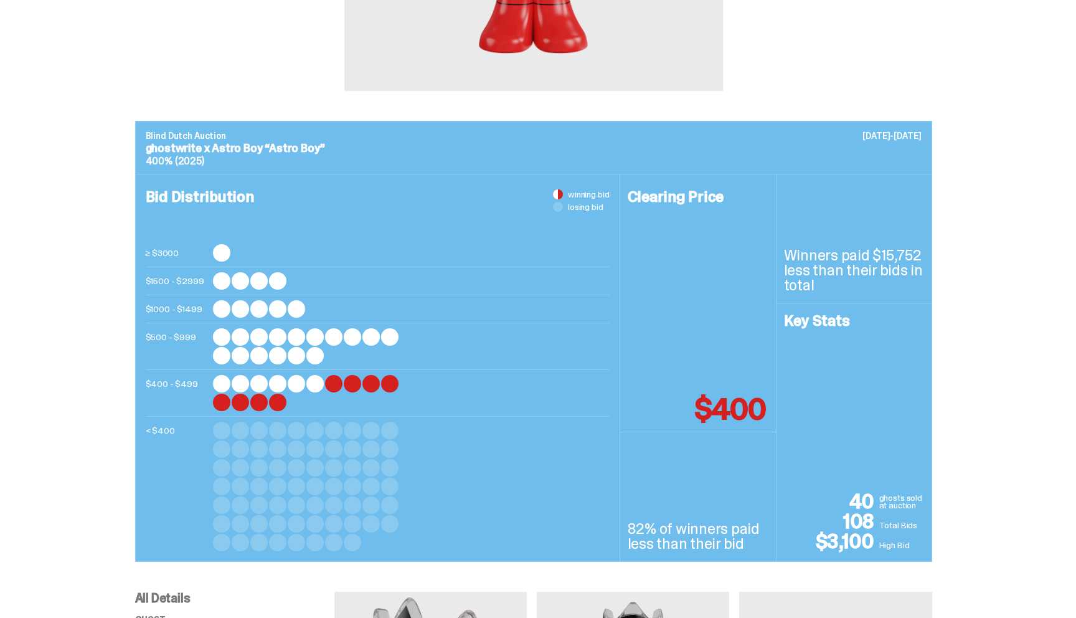
scroll to position [0, 0]
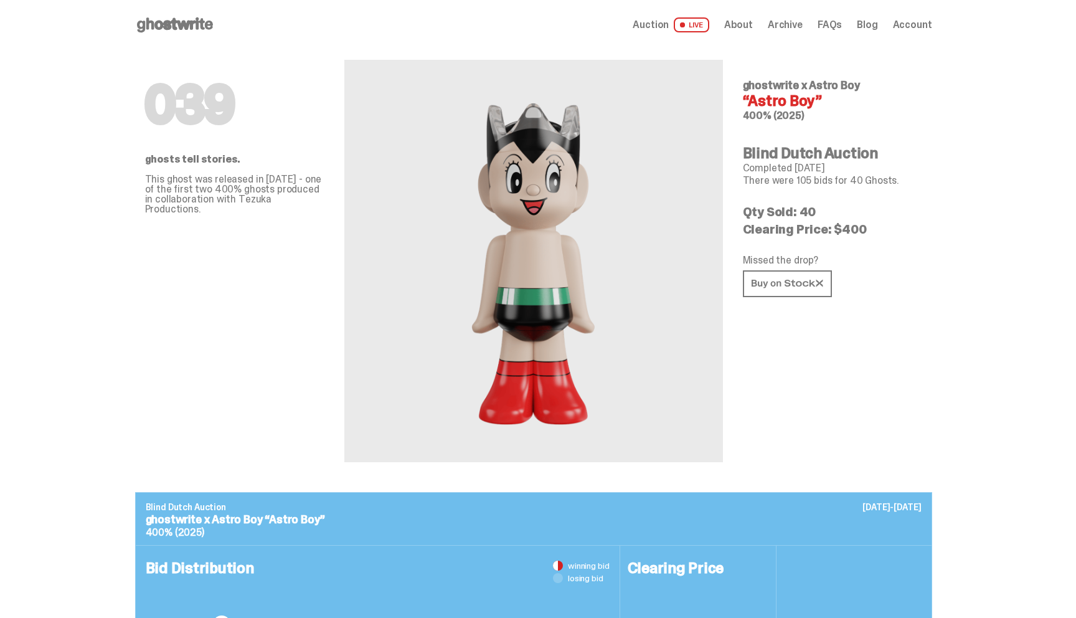
click at [656, 20] on span "Auction" at bounding box center [651, 25] width 36 height 10
